Goal: Information Seeking & Learning: Learn about a topic

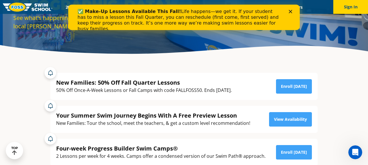
click at [290, 10] on icon "Close" at bounding box center [289, 11] width 3 height 3
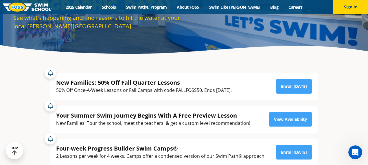
click at [207, 79] on div "New Families: 50% Off Fall Quarter Lessons" at bounding box center [143, 83] width 175 height 8
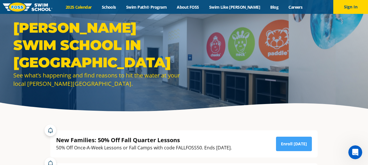
click at [89, 7] on link "2025 Calendar" at bounding box center [78, 6] width 36 height 5
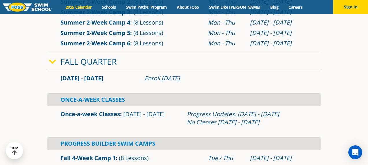
scroll to position [305, 0]
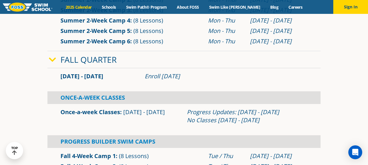
click at [53, 62] on icon at bounding box center [52, 60] width 7 height 8
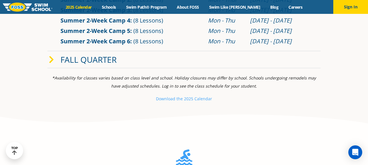
click at [53, 62] on icon at bounding box center [51, 60] width 5 height 8
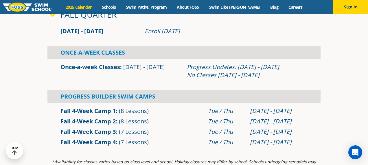
scroll to position [347, 0]
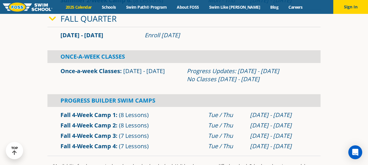
click at [103, 72] on link "Once-a-week Classes" at bounding box center [90, 71] width 60 height 8
